Goal: Check status: Check status

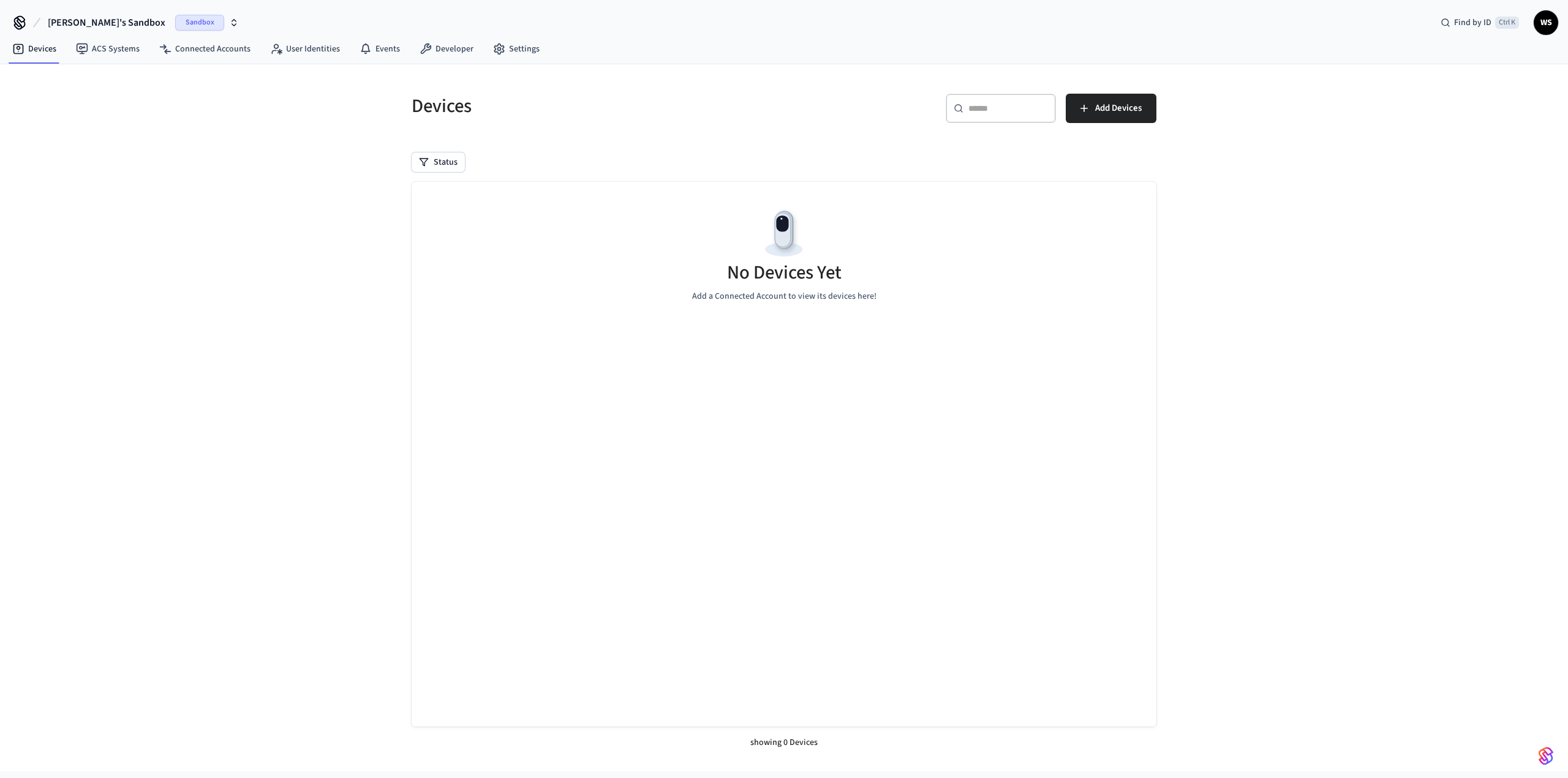
click at [175, 20] on span "Sandbox" at bounding box center [200, 23] width 49 height 16
click at [182, 79] on span "Production" at bounding box center [170, 79] width 49 height 16
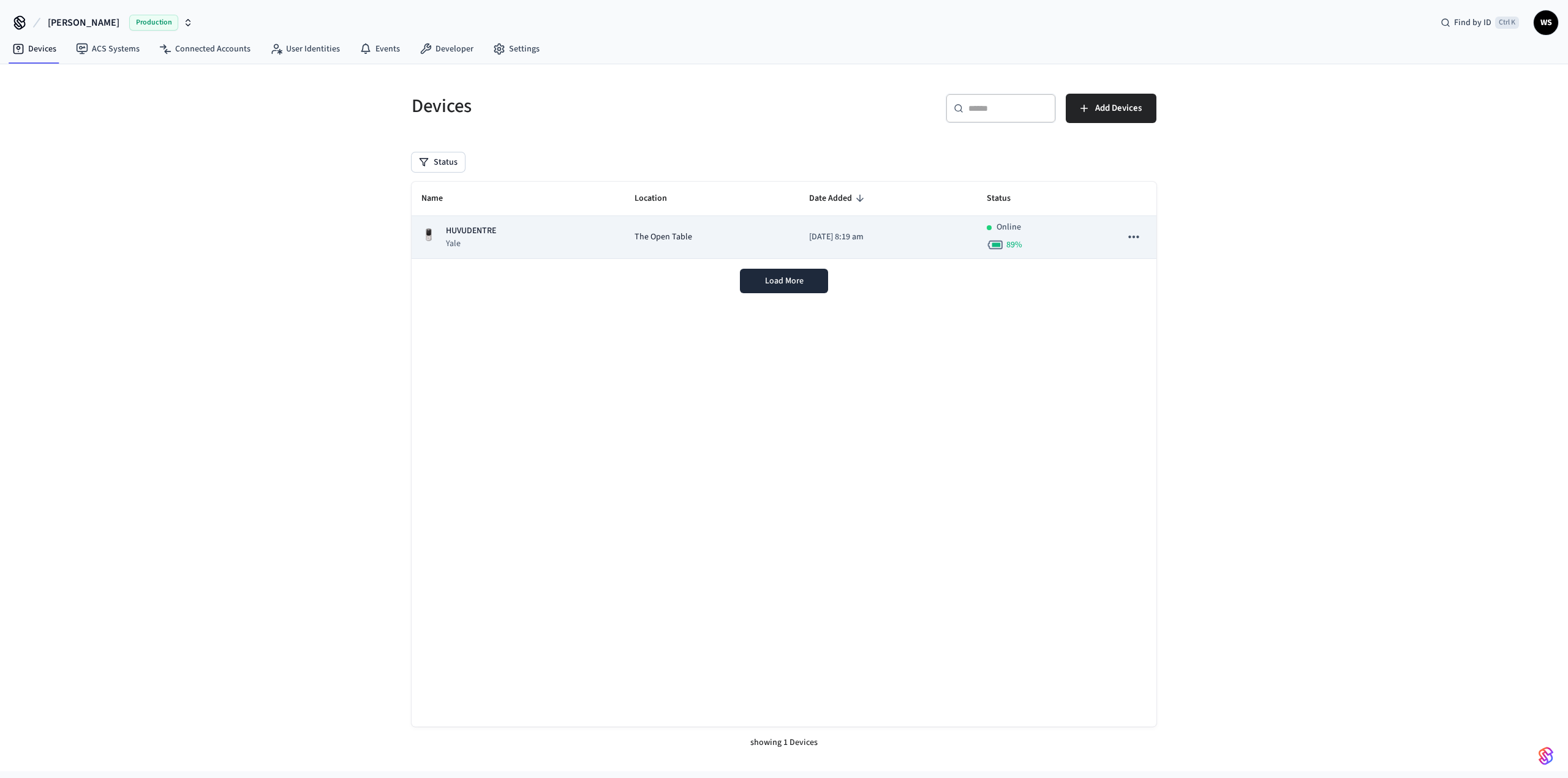
click at [634, 242] on span "The Open Table" at bounding box center [663, 237] width 57 height 13
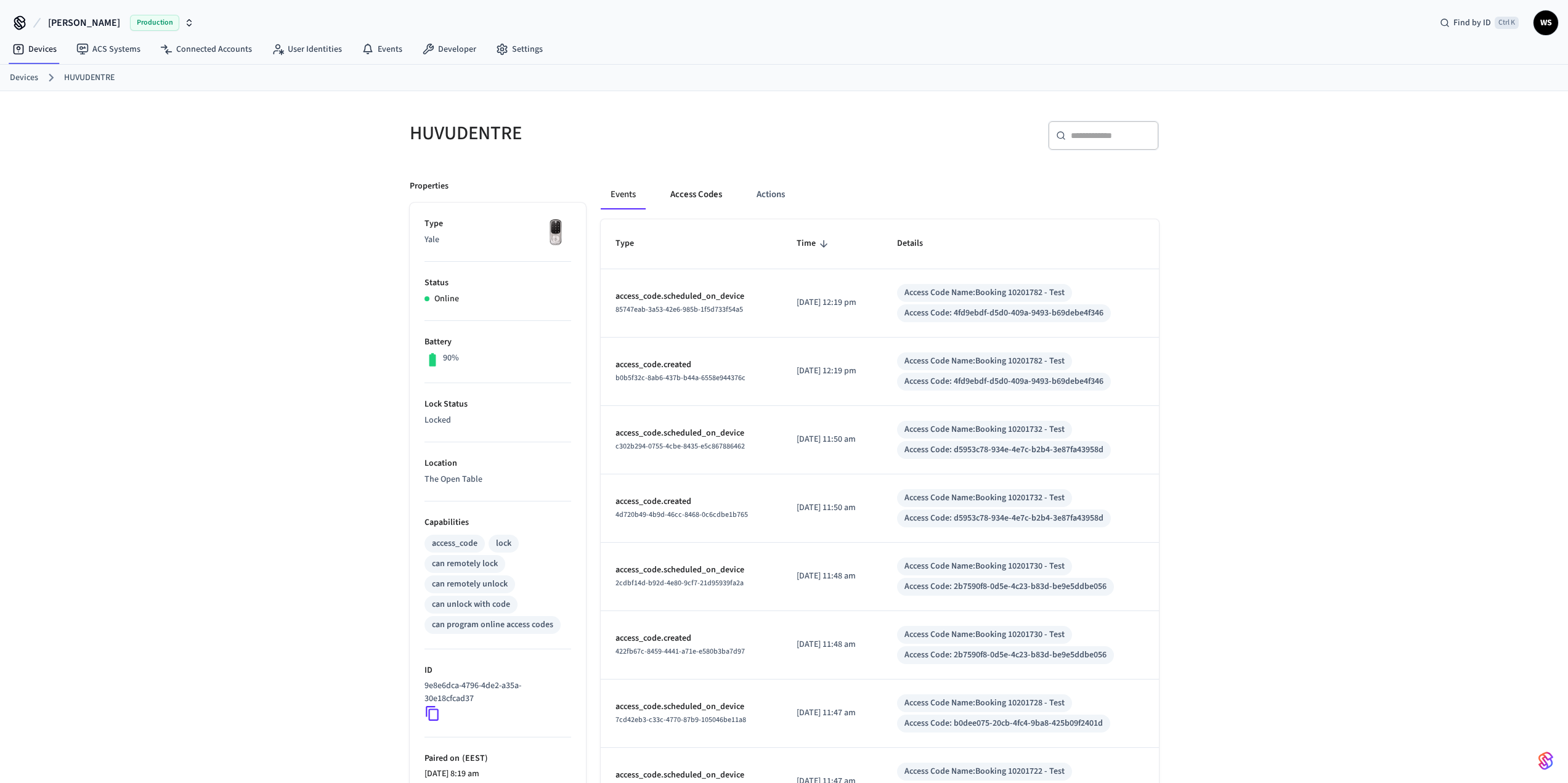
click at [693, 197] on button "Access Codes" at bounding box center [696, 195] width 71 height 30
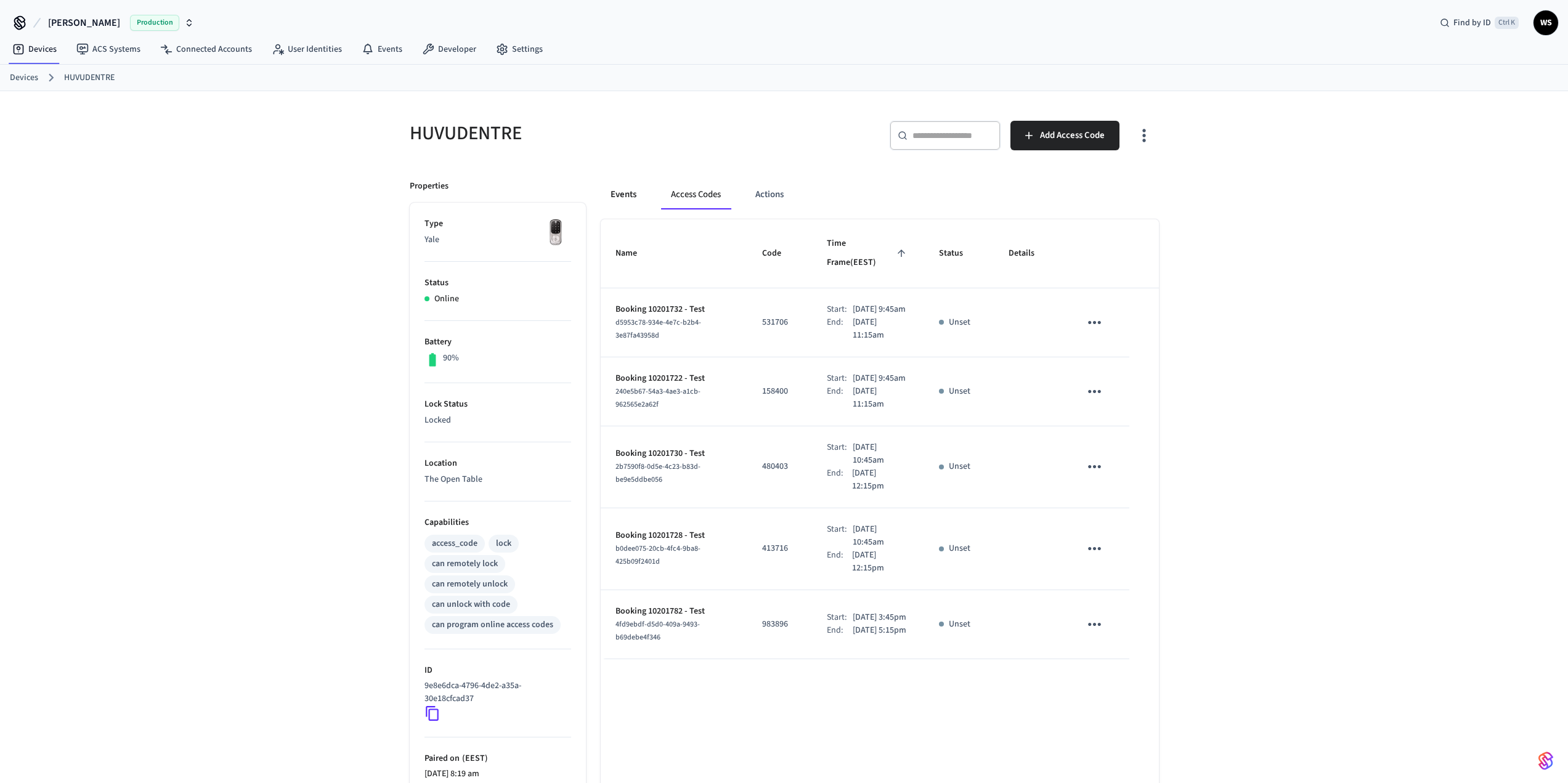
click at [621, 197] on button "Events" at bounding box center [623, 195] width 45 height 30
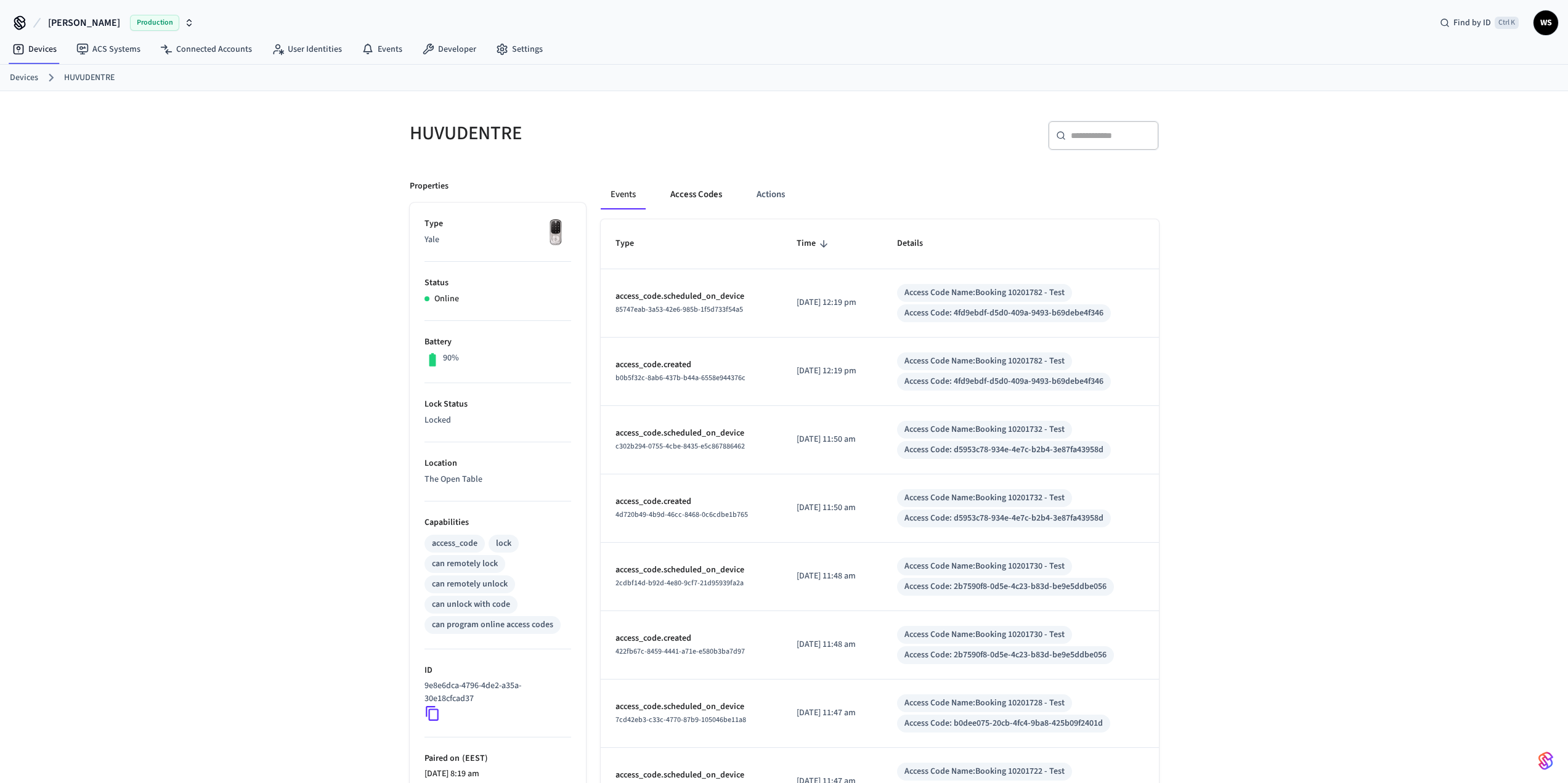
click at [694, 194] on button "Access Codes" at bounding box center [696, 195] width 71 height 30
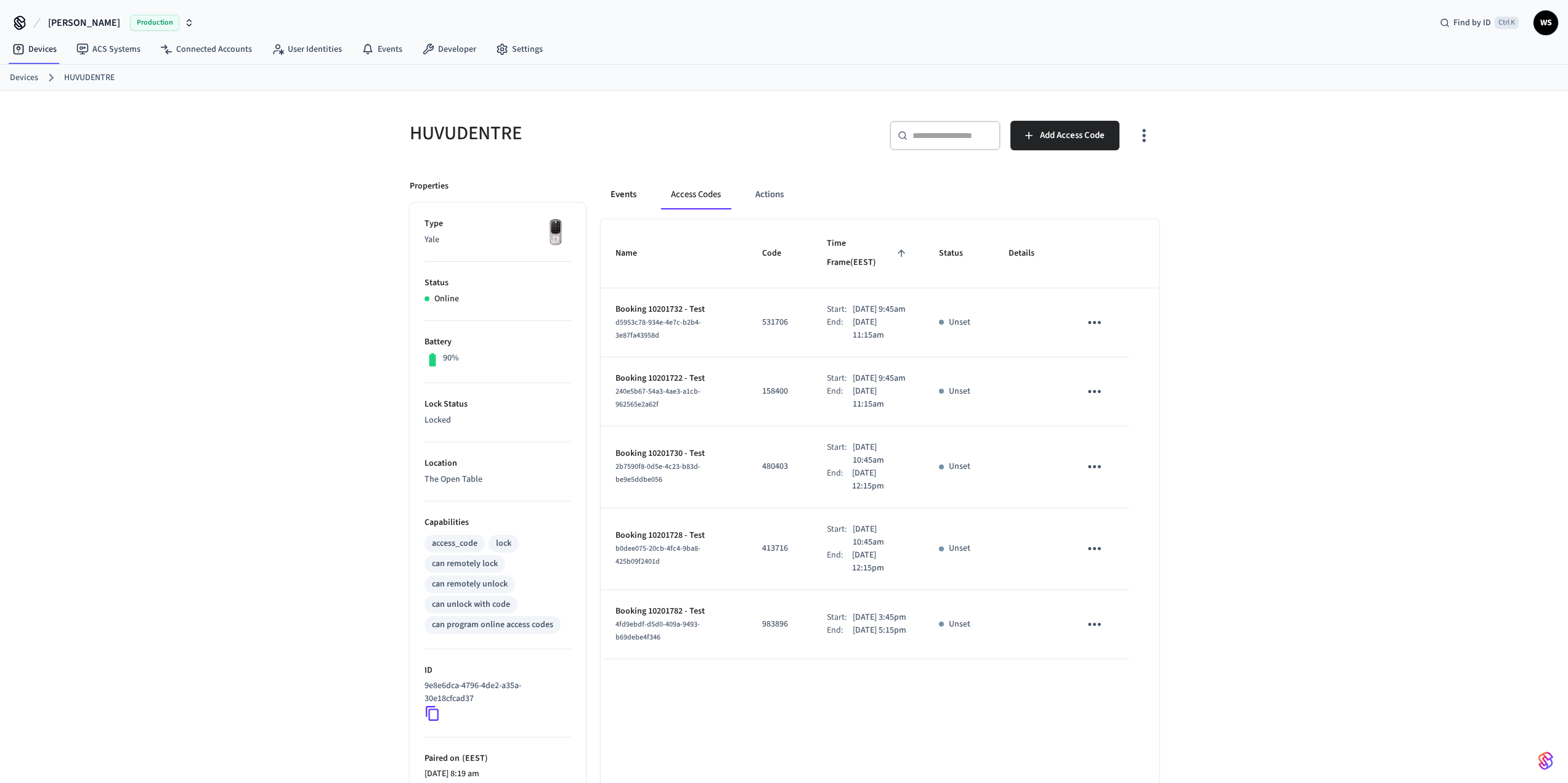
click at [621, 193] on button "Events" at bounding box center [623, 195] width 45 height 30
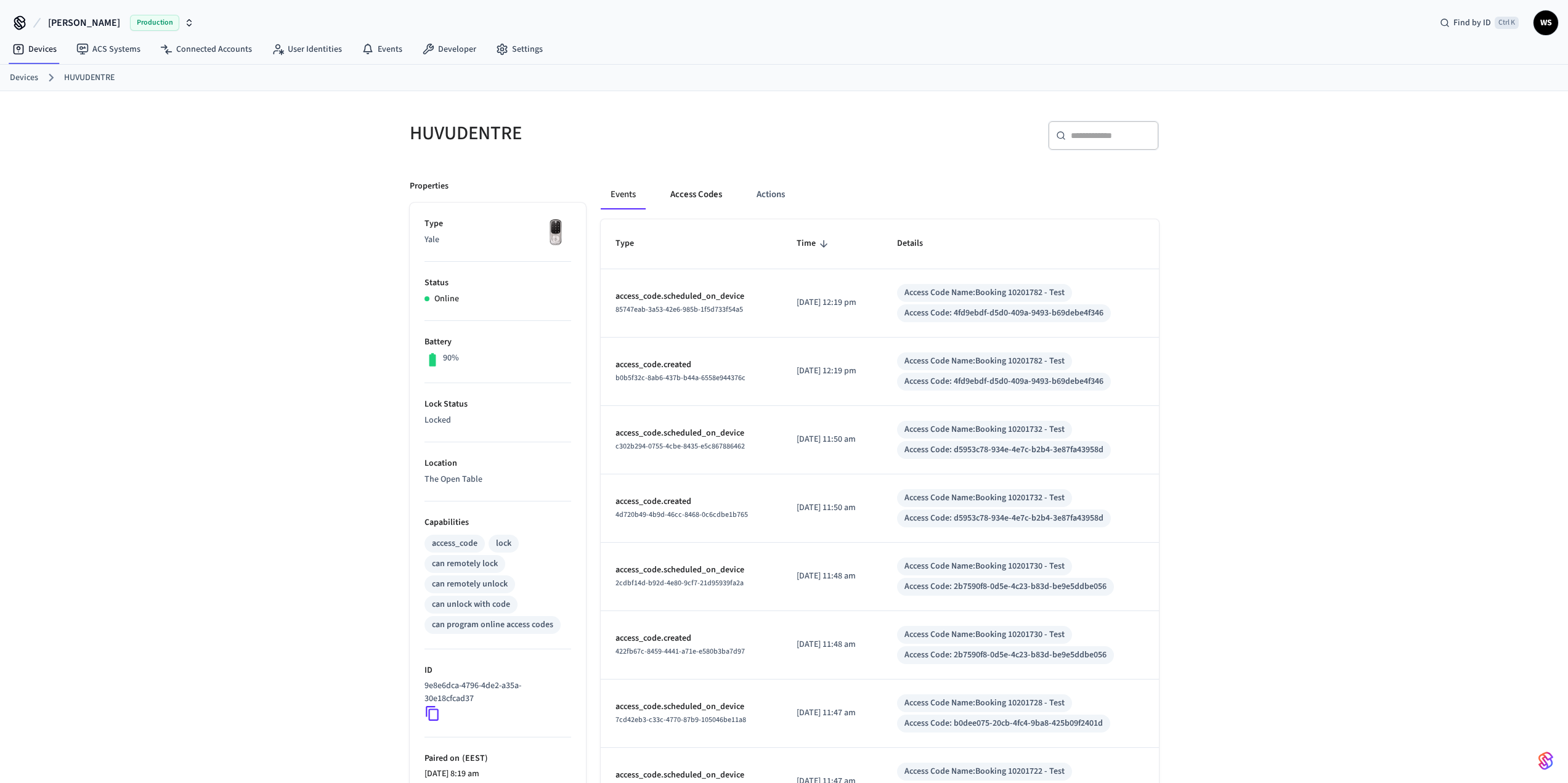
click at [678, 197] on button "Access Codes" at bounding box center [696, 195] width 71 height 30
